Goal: Information Seeking & Learning: Learn about a topic

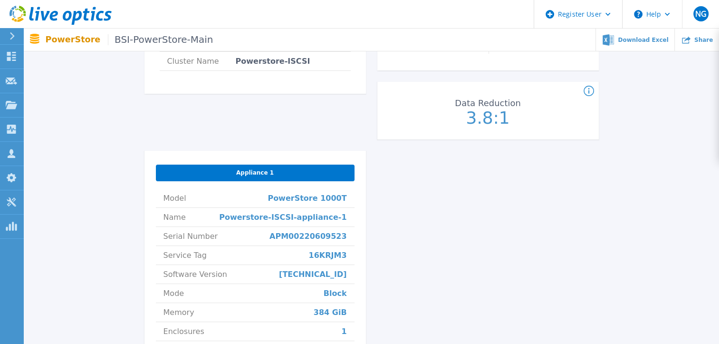
scroll to position [270, 0]
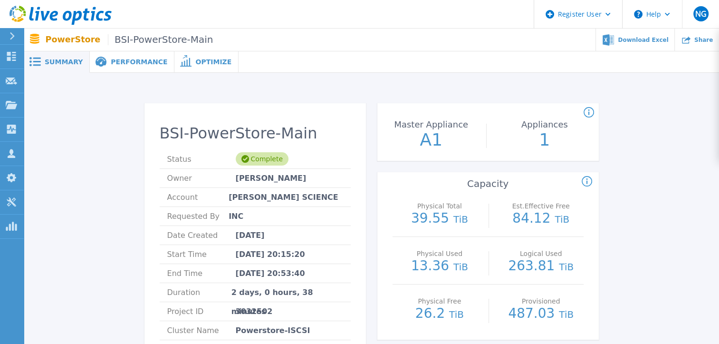
click at [205, 72] on div "Optimize" at bounding box center [206, 61] width 64 height 21
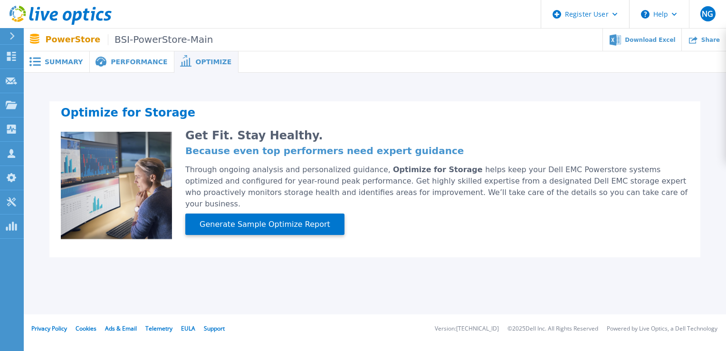
click at [133, 71] on div "Performance" at bounding box center [132, 61] width 85 height 21
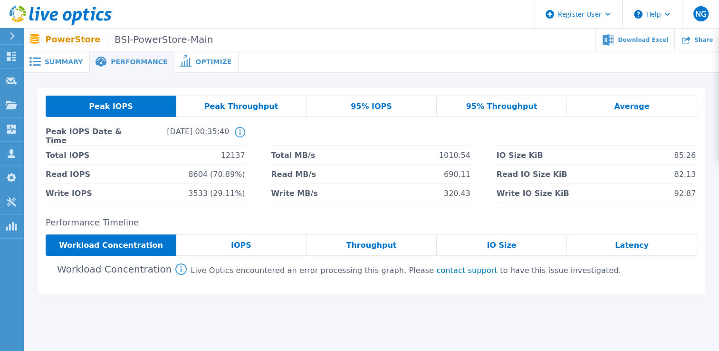
click at [78, 60] on div "Summary" at bounding box center [57, 61] width 66 height 21
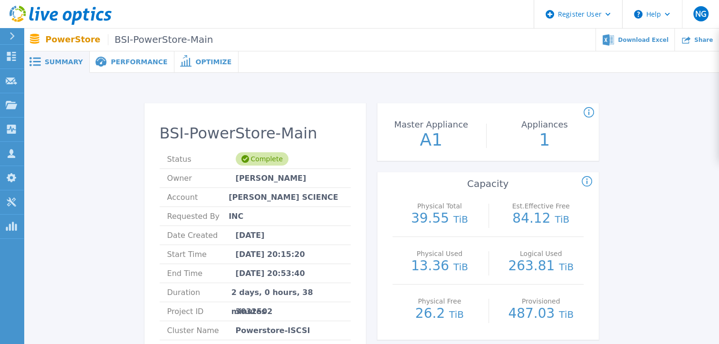
click at [195, 64] on span "Optimize" at bounding box center [213, 61] width 36 height 7
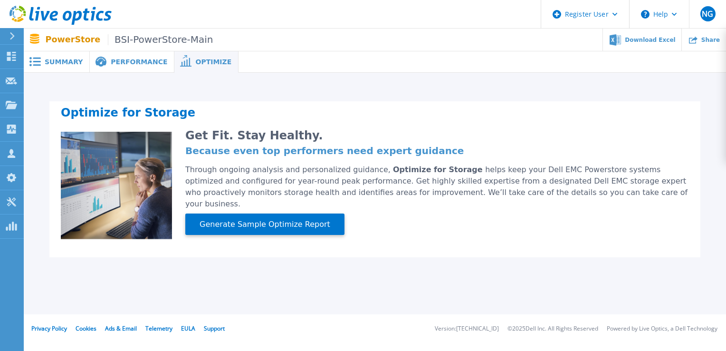
click at [145, 59] on span "Performance" at bounding box center [139, 61] width 57 height 7
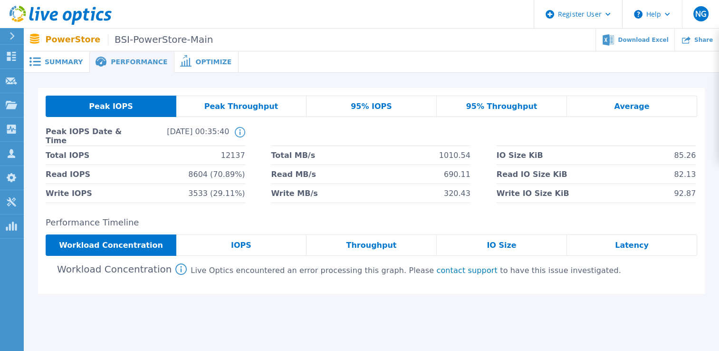
click at [61, 59] on span "Summary" at bounding box center [64, 61] width 38 height 7
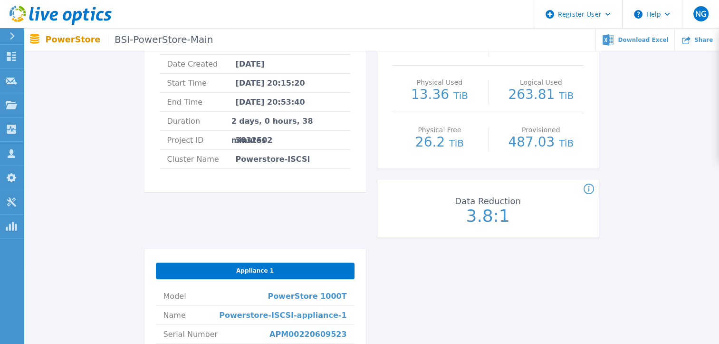
scroll to position [147, 0]
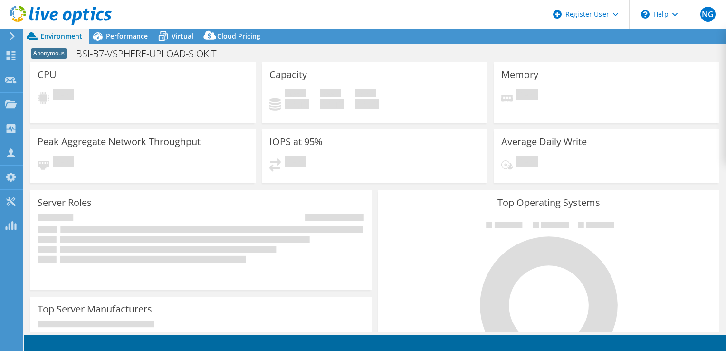
select select "USD"
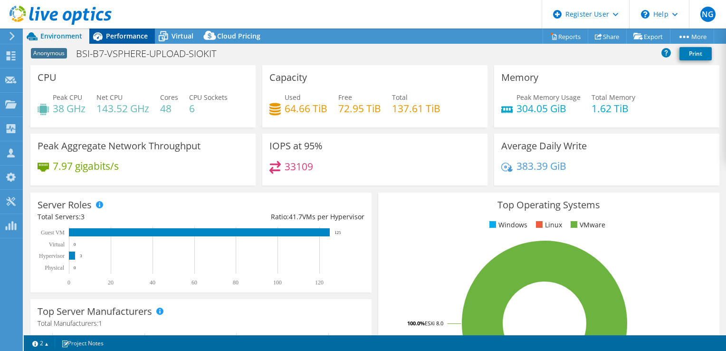
click at [130, 40] on div "Performance" at bounding box center [122, 36] width 66 height 15
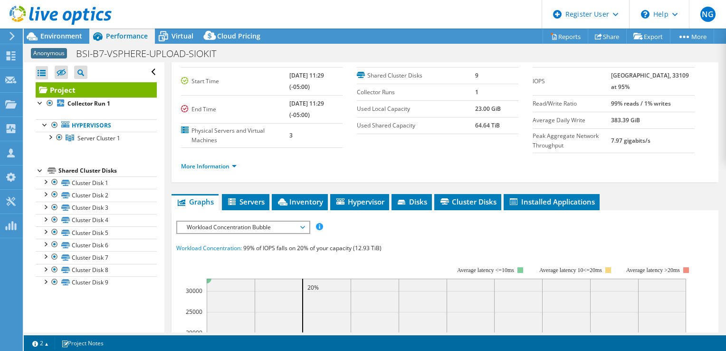
scroll to position [41, 0]
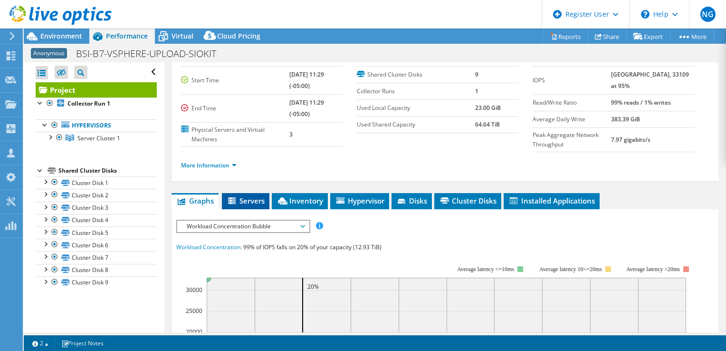
click at [257, 200] on span "Servers" at bounding box center [246, 201] width 38 height 10
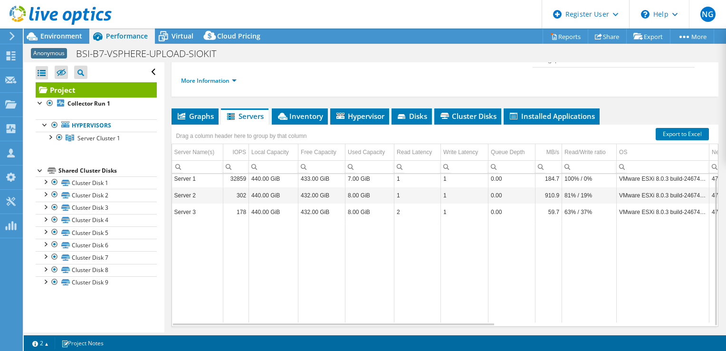
scroll to position [126, 0]
click at [311, 108] on li "Inventory" at bounding box center [300, 116] width 56 height 16
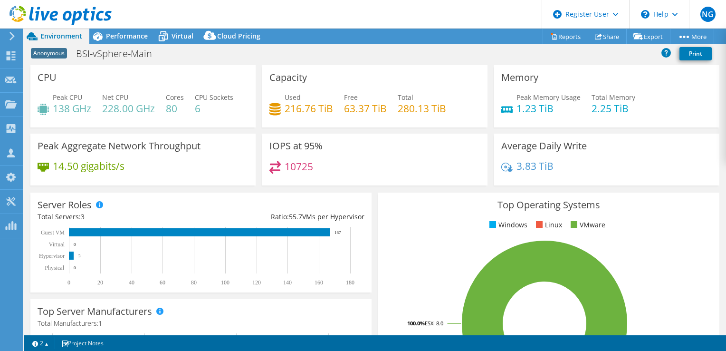
select select "USD"
click at [124, 33] on span "Performance" at bounding box center [127, 35] width 42 height 9
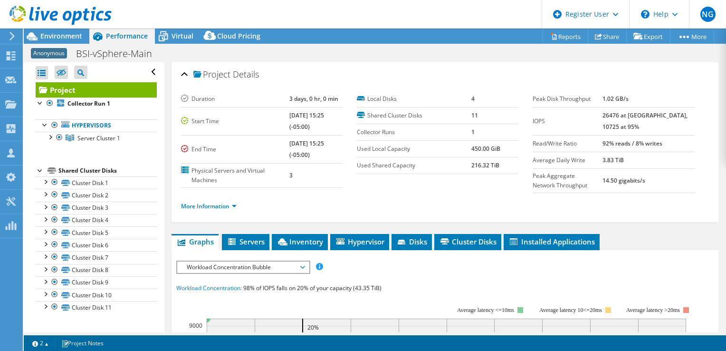
click at [308, 244] on span "Inventory" at bounding box center [300, 242] width 47 height 10
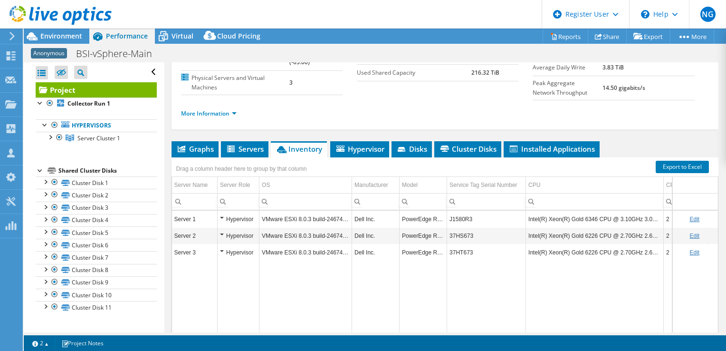
scroll to position [93, 0]
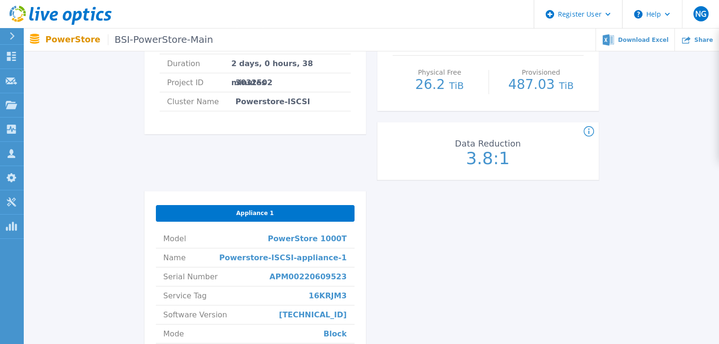
scroll to position [230, 0]
